Goal: Task Accomplishment & Management: Use online tool/utility

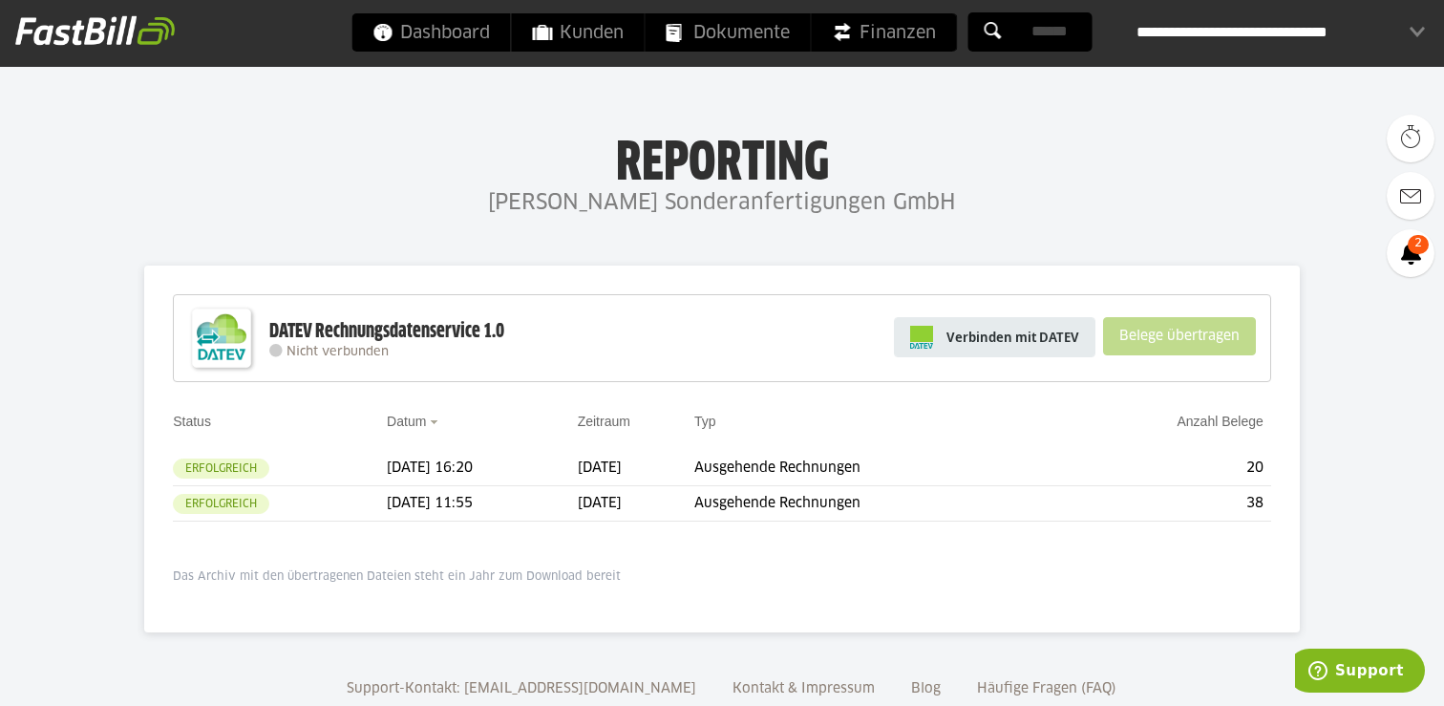
click at [1045, 340] on span "Verbinden mit DATEV" at bounding box center [1012, 336] width 133 height 19
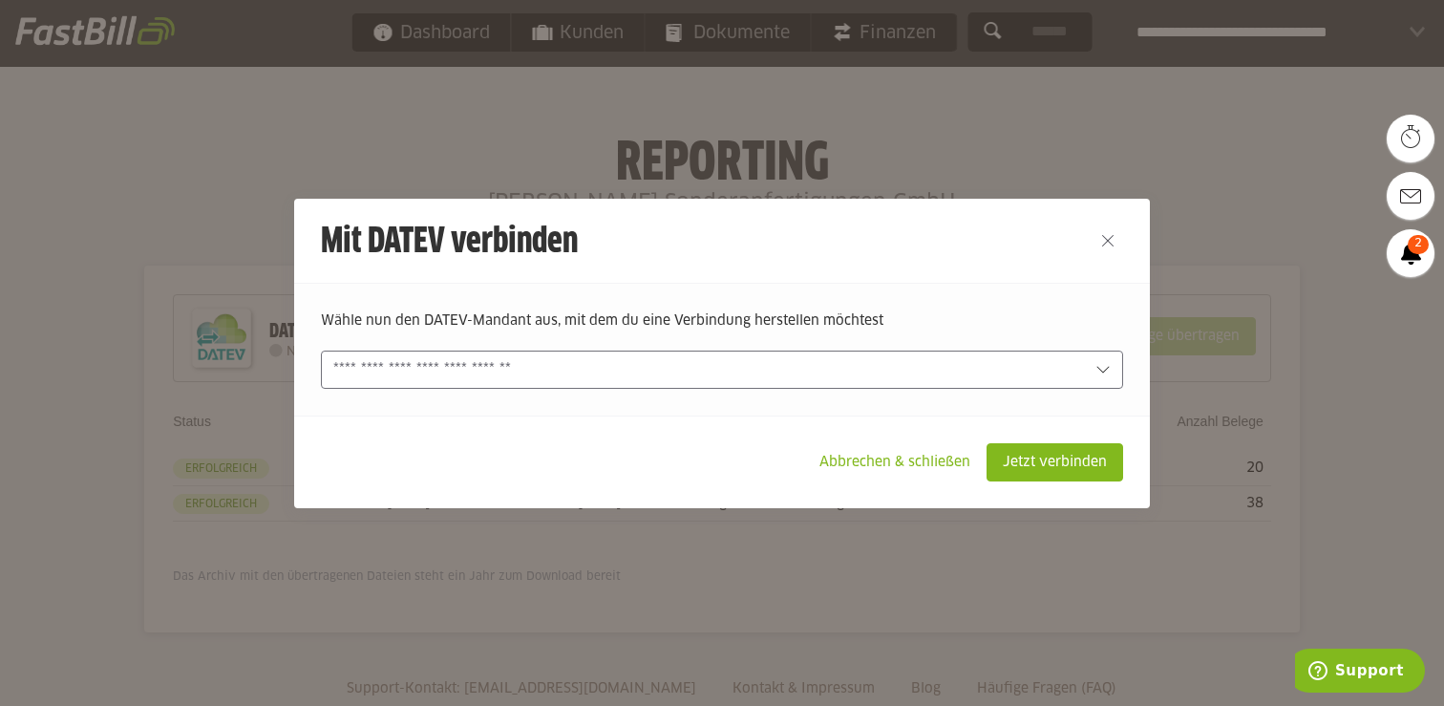
click at [557, 361] on input "text" at bounding box center [708, 369] width 750 height 21
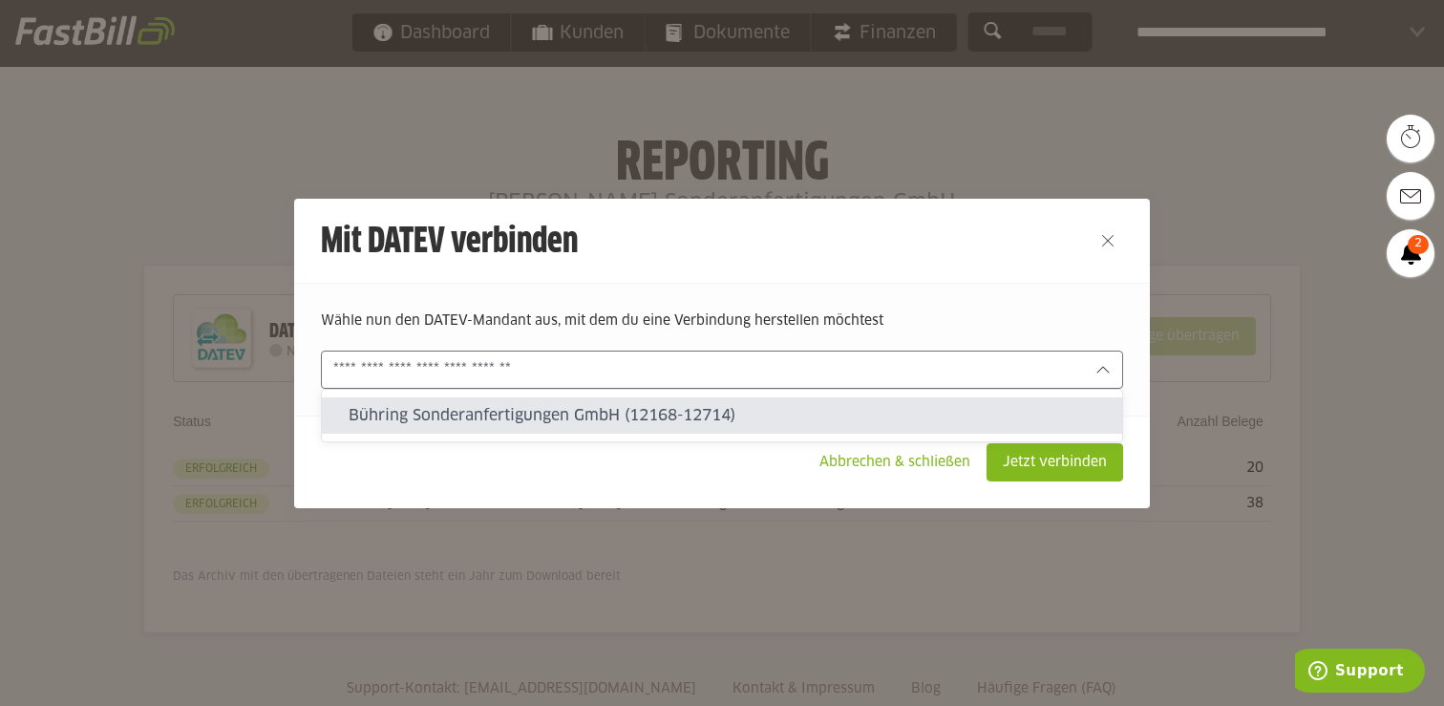
click at [542, 414] on slot "Bühring Sonderanfertigungen GmbH (12168-12714)" at bounding box center [727, 415] width 758 height 21
type input "**********"
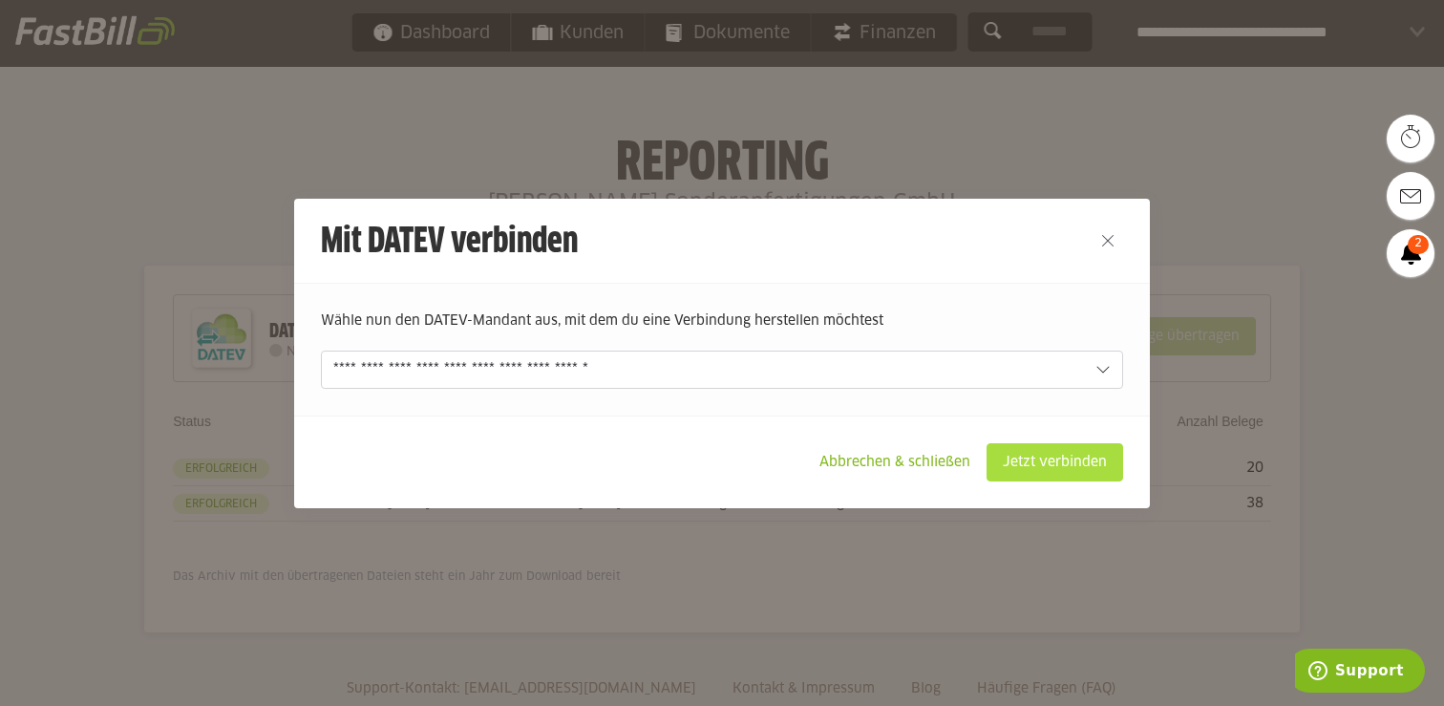
click at [1068, 457] on slot "Jetzt verbinden" at bounding box center [1054, 462] width 135 height 36
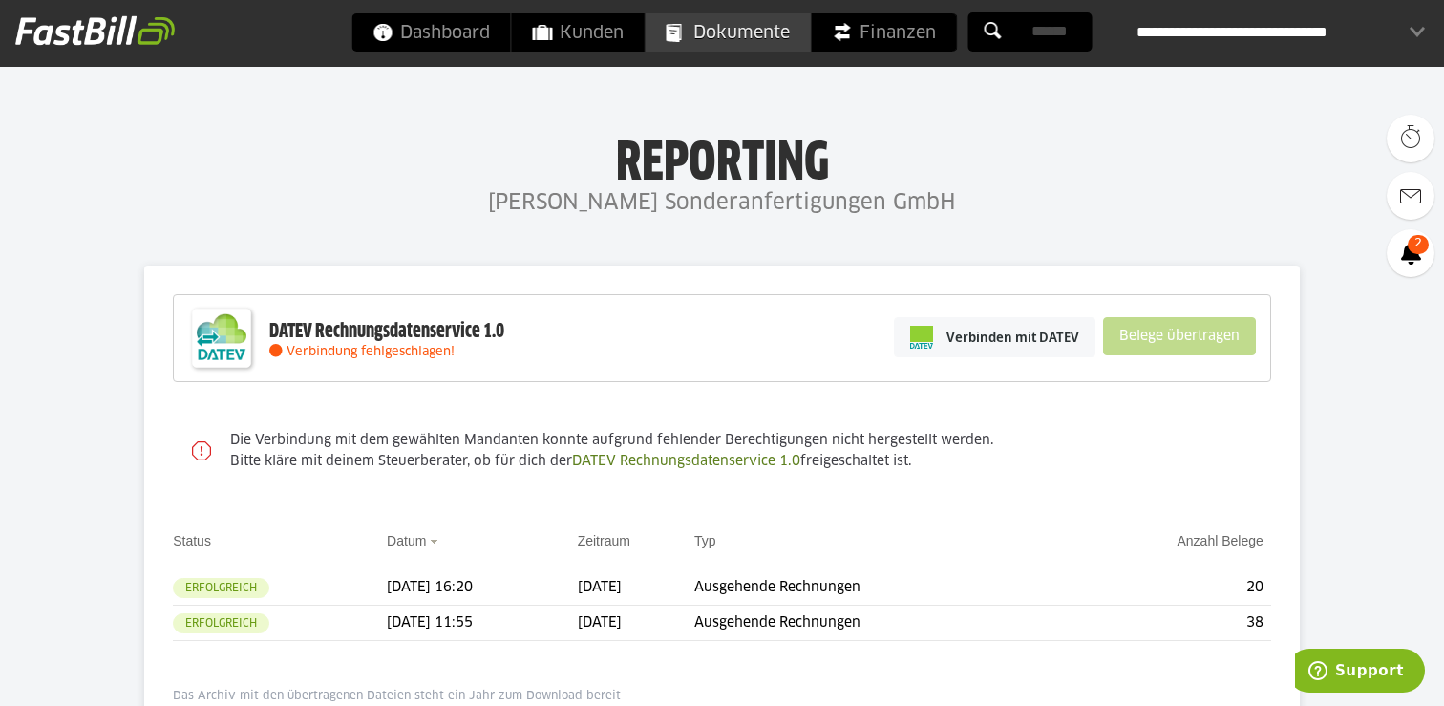
click at [765, 37] on span "Dokumente" at bounding box center [727, 32] width 123 height 38
